Goal: Task Accomplishment & Management: Complete application form

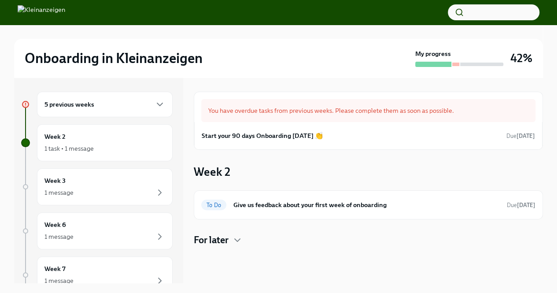
click at [324, 81] on div "You have overdue tasks from previous weeks. Please complete them as soon as pos…" at bounding box center [368, 181] width 349 height 206
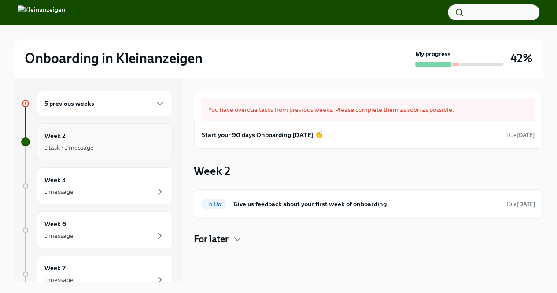
click at [103, 148] on div "1 task • 1 message" at bounding box center [104, 147] width 121 height 11
drag, startPoint x: 256, startPoint y: 200, endPoint x: 414, endPoint y: 123, distance: 175.3
click at [414, 123] on div "Start your 90 days Onboarding [DATE] 👏 Due [DATE]" at bounding box center [368, 134] width 348 height 27
click at [484, 137] on div "Start your 90 days Onboarding [DATE] 👏 Due [DATE]" at bounding box center [368, 134] width 333 height 13
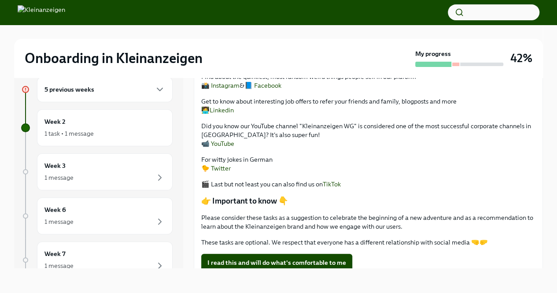
scroll to position [227, 0]
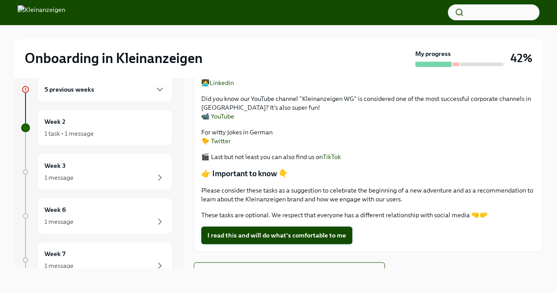
click at [299, 231] on span "I read this and will do what's comfortable to me" at bounding box center [276, 235] width 139 height 9
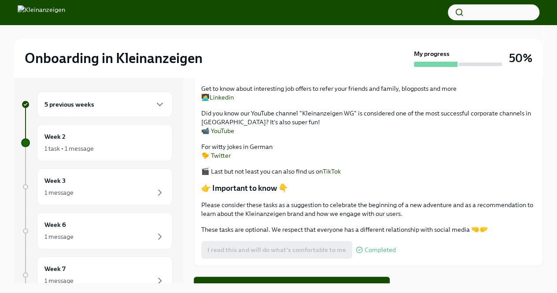
scroll to position [15, 0]
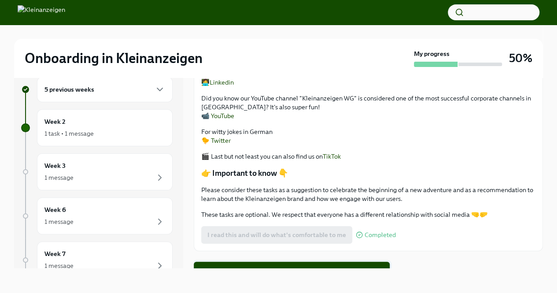
click at [295, 266] on span "Next task : Give us feedback about your first week of onboarding" at bounding box center [292, 270] width 184 height 9
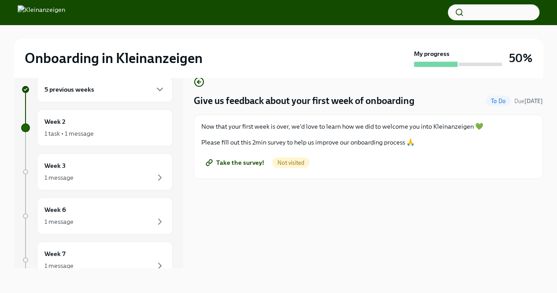
click at [248, 160] on span "Take the survey!" at bounding box center [235, 162] width 57 height 9
